Goal: Task Accomplishment & Management: Use online tool/utility

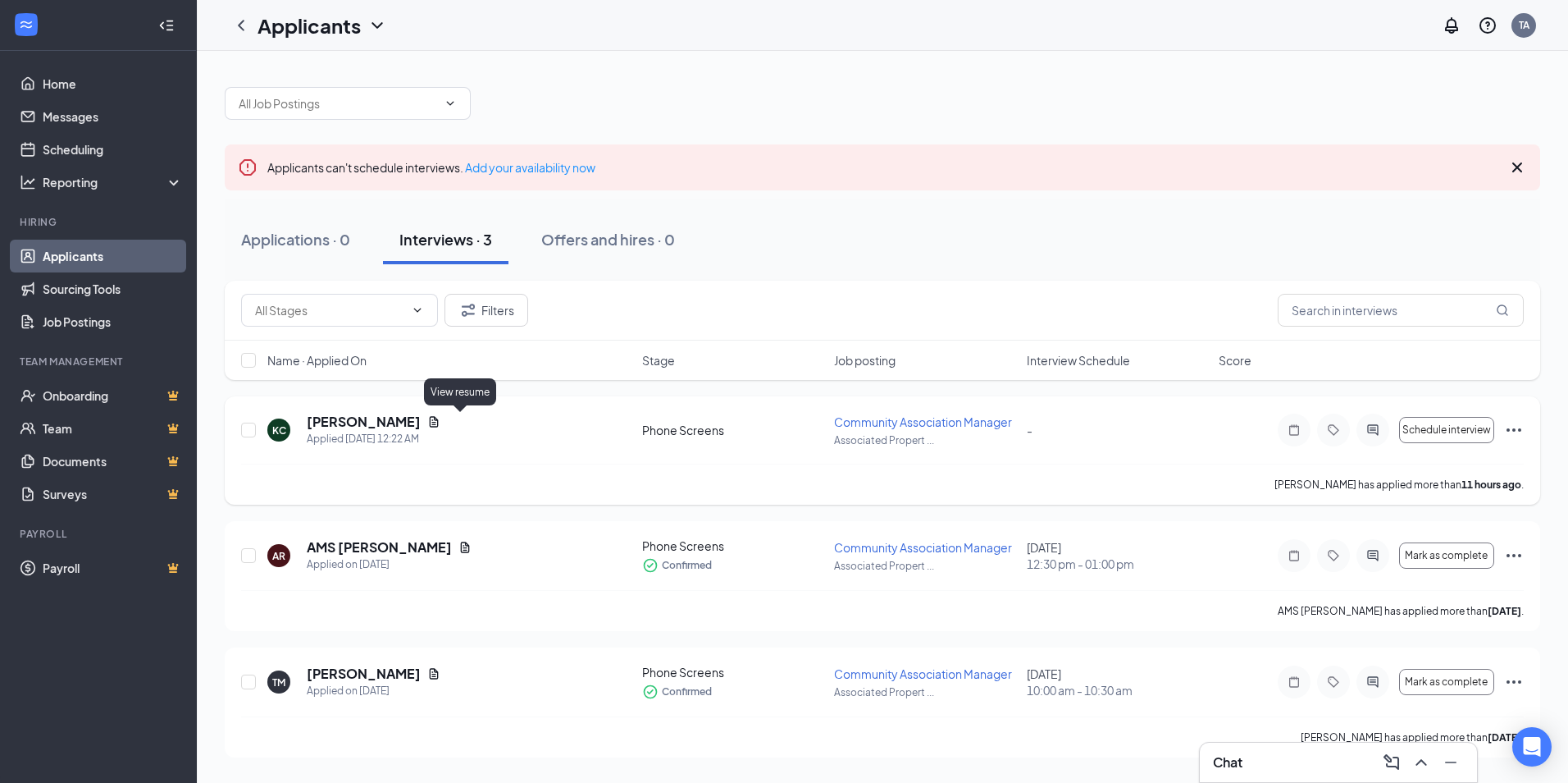
click at [440, 421] on icon "Document" at bounding box center [434, 421] width 13 height 13
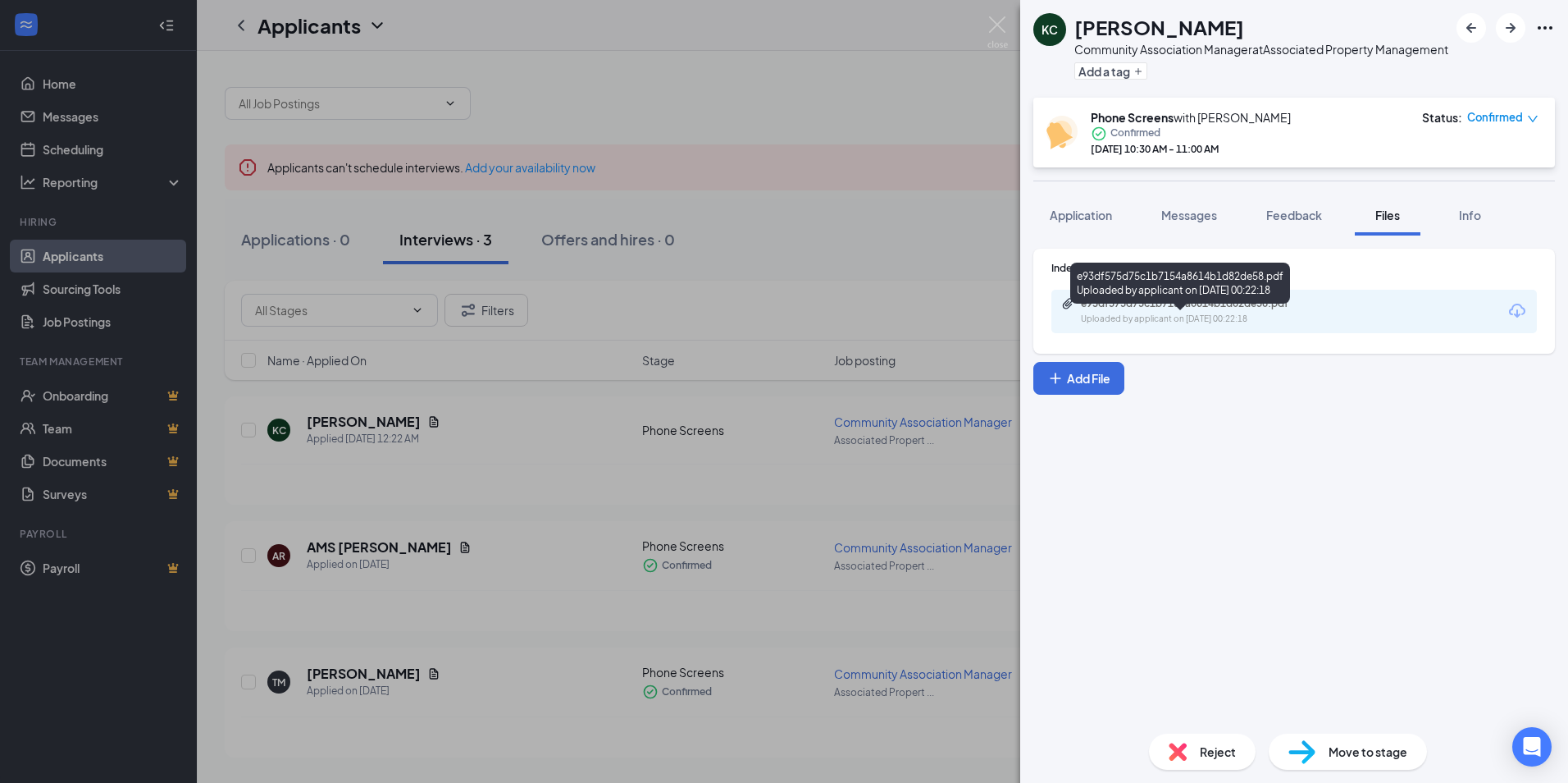
click at [1178, 310] on div "e93df575d75c1b7154a8614b1d82de58.pdf" at bounding box center [1196, 304] width 230 height 13
click at [996, 22] on img at bounding box center [997, 32] width 21 height 32
